Goal: Complete application form

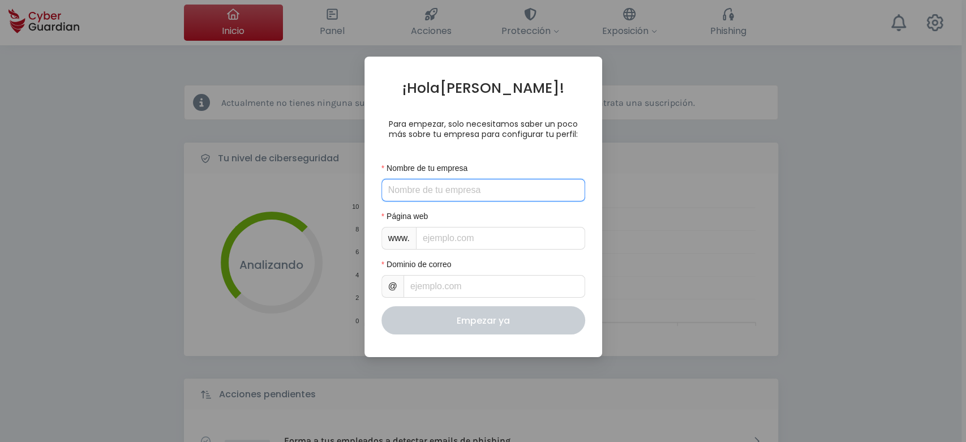
click at [430, 196] on input "Nombre de tu empresa" at bounding box center [484, 190] width 204 height 23
type input "Partner SEU"
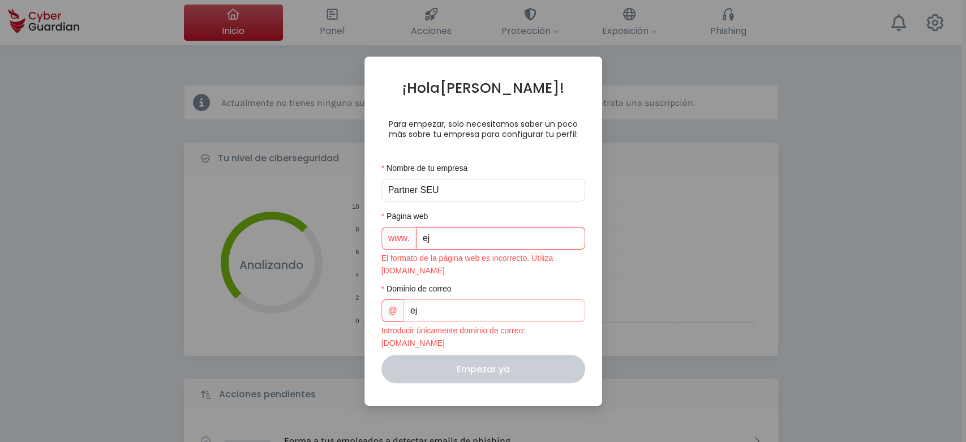
type input "ejemplo.com"
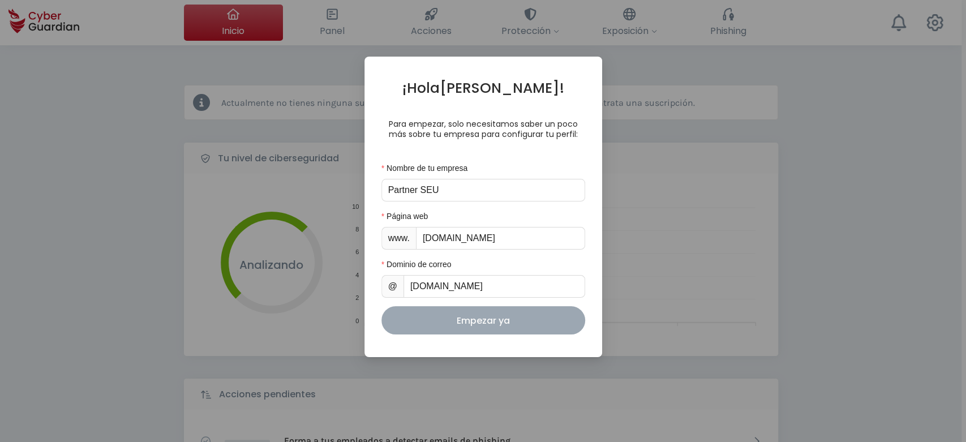
click at [483, 324] on div "Empezar ya" at bounding box center [483, 321] width 187 height 14
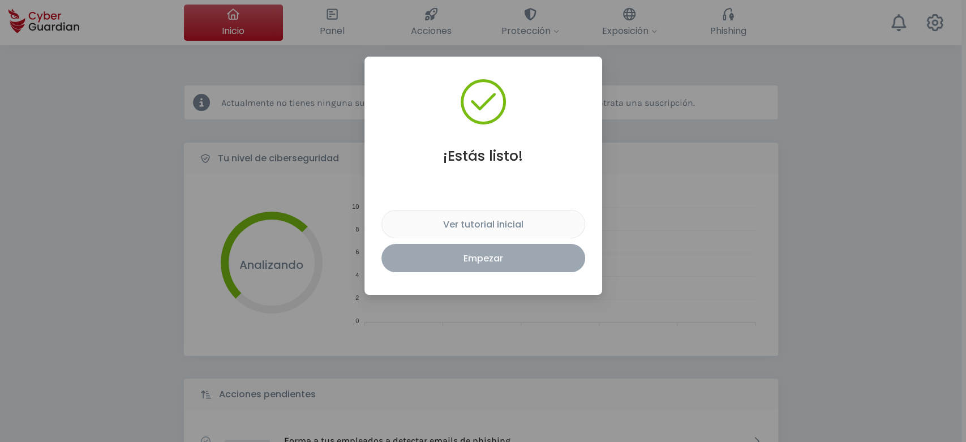
click at [492, 260] on div "Empezar" at bounding box center [483, 258] width 187 height 14
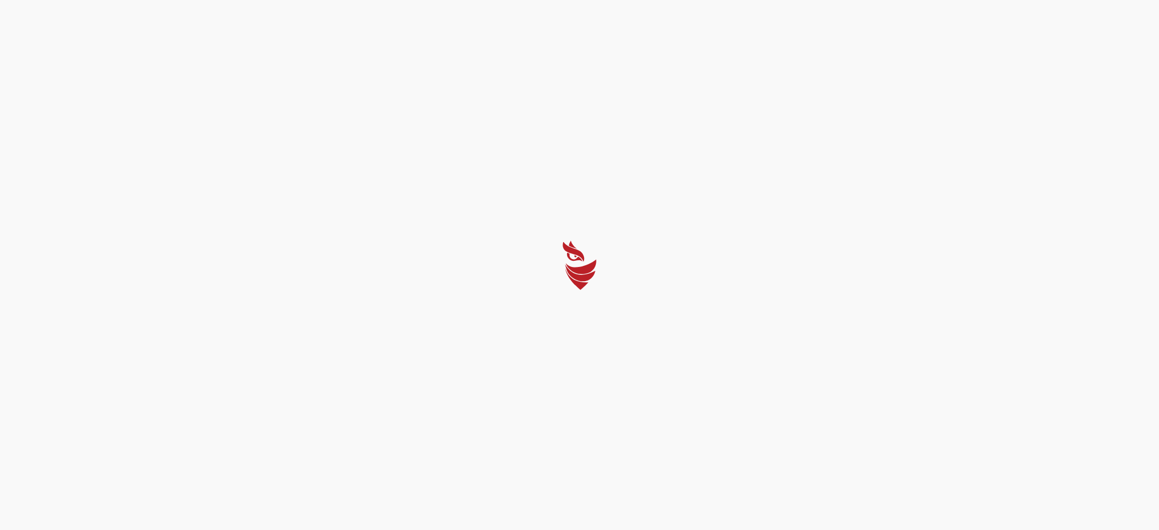
select select "English"
